Goal: Register for event/course

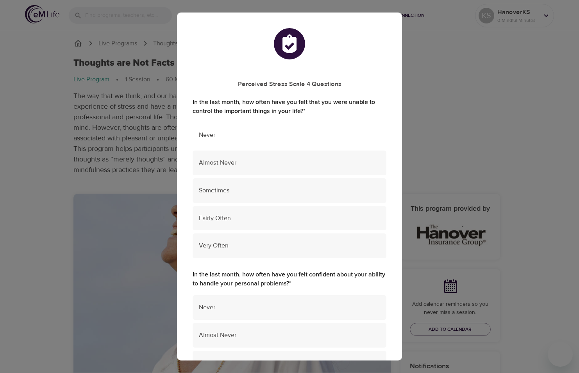
click at [260, 131] on span "Never" at bounding box center [289, 135] width 181 height 9
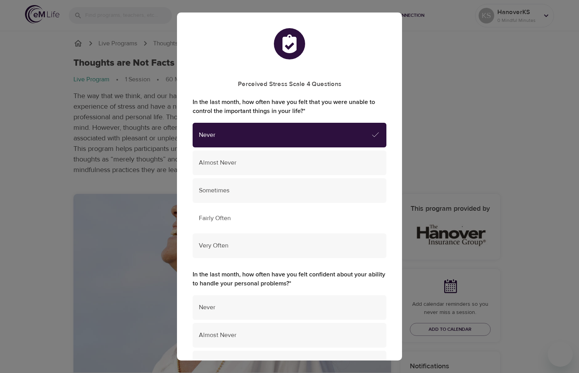
click at [258, 218] on span "Fairly Often" at bounding box center [289, 218] width 181 height 9
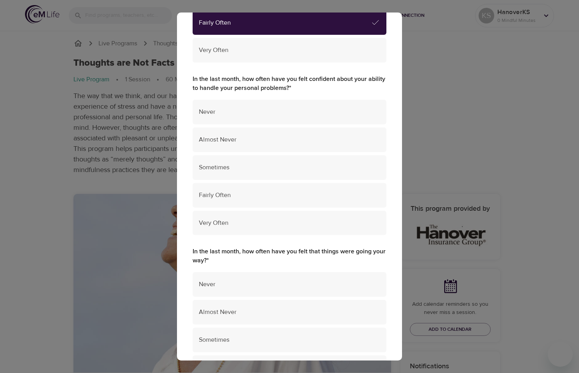
scroll to position [234, 0]
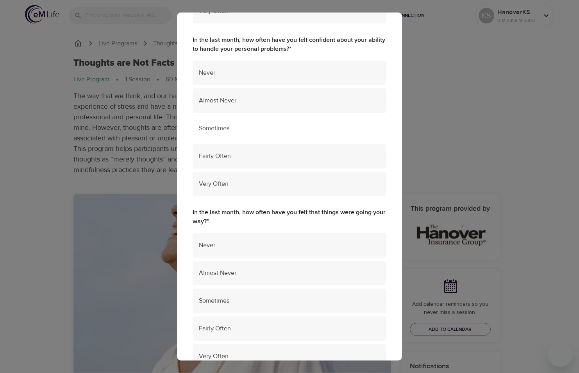
click at [249, 129] on span "Sometimes" at bounding box center [289, 128] width 181 height 9
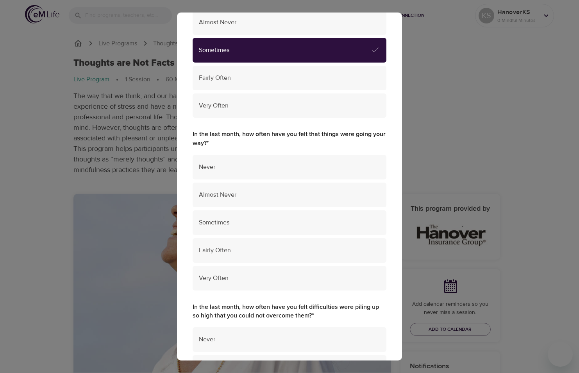
scroll to position [352, 0]
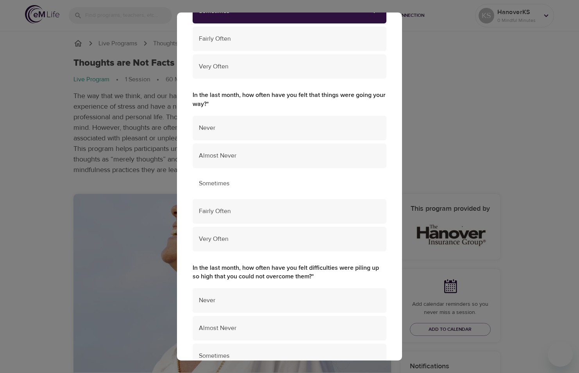
click at [273, 184] on span "Sometimes" at bounding box center [289, 183] width 181 height 9
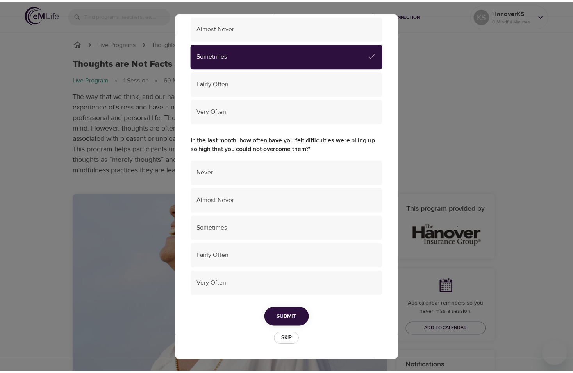
scroll to position [480, 0]
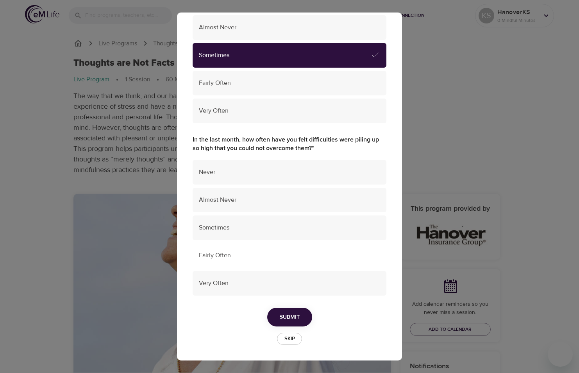
click at [277, 261] on div "Fairly Often" at bounding box center [290, 255] width 194 height 25
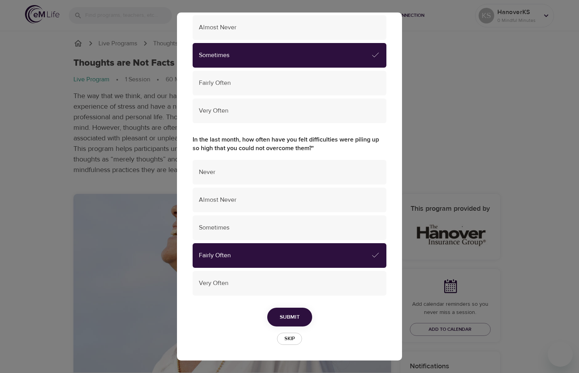
click at [288, 319] on span "Submit" at bounding box center [290, 317] width 20 height 10
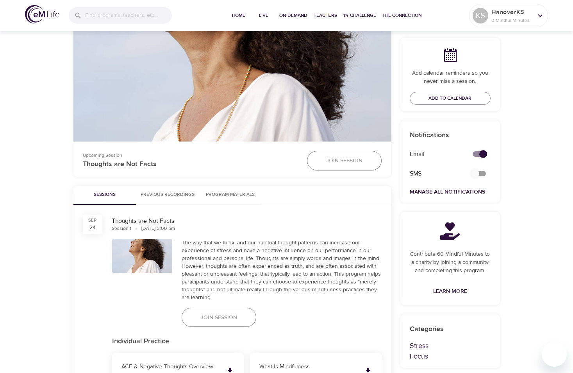
scroll to position [234, 0]
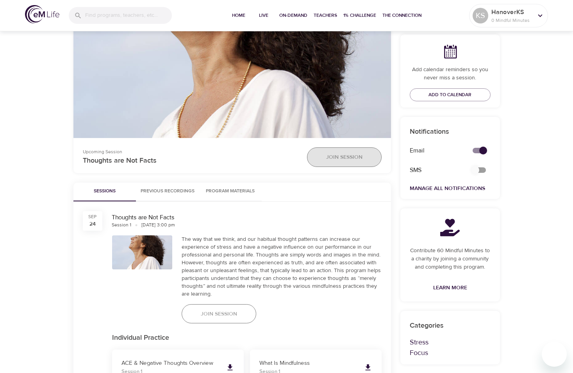
click at [357, 159] on span "Join Session" at bounding box center [344, 157] width 36 height 10
